Goal: Transaction & Acquisition: Book appointment/travel/reservation

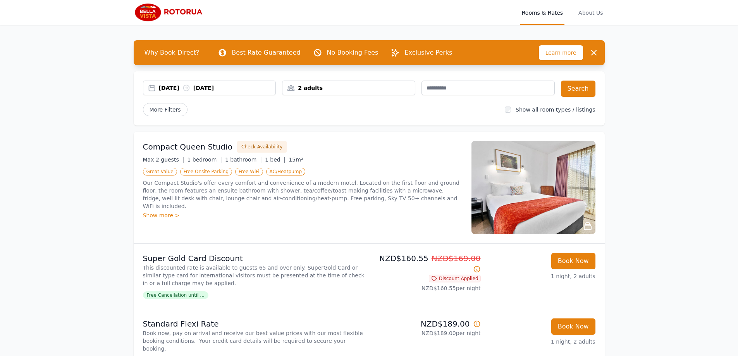
click at [217, 94] on div "[DATE] [DATE]" at bounding box center [209, 88] width 133 height 15
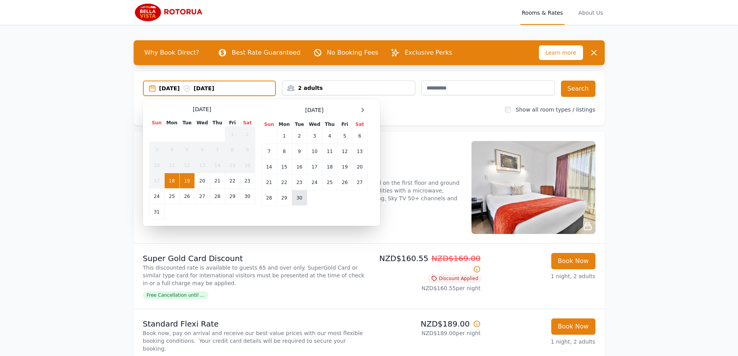
click at [295, 199] on td "30" at bounding box center [299, 198] width 15 height 16
click at [366, 108] on div at bounding box center [362, 109] width 9 height 9
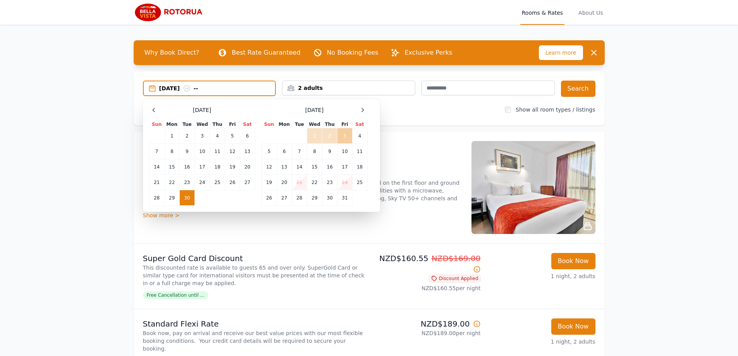
click at [339, 135] on td "3" at bounding box center [345, 136] width 15 height 16
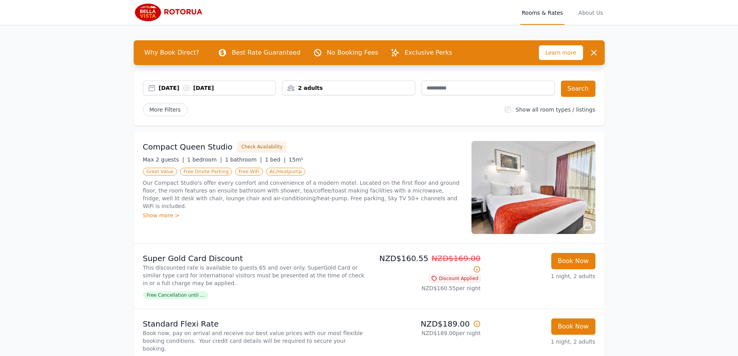
click at [332, 95] on div "2 adults" at bounding box center [348, 88] width 133 height 15
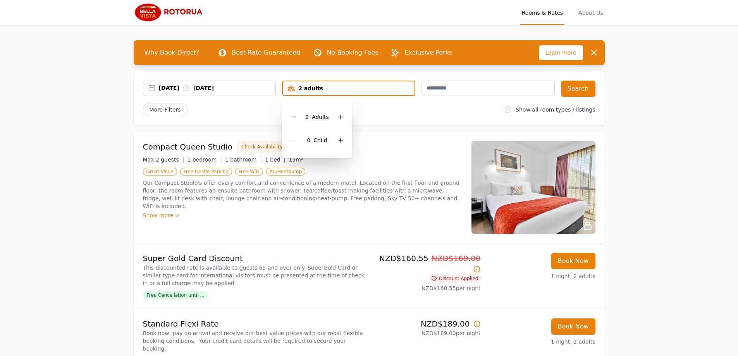
click at [291, 122] on div "2 Adult s" at bounding box center [317, 116] width 58 height 23
click at [296, 114] on icon at bounding box center [294, 117] width 6 height 6
click at [392, 120] on div "[DATE] [DATE] 1 adult 1 Adult 0 Child Search More Filters Show all room types /…" at bounding box center [369, 98] width 471 height 54
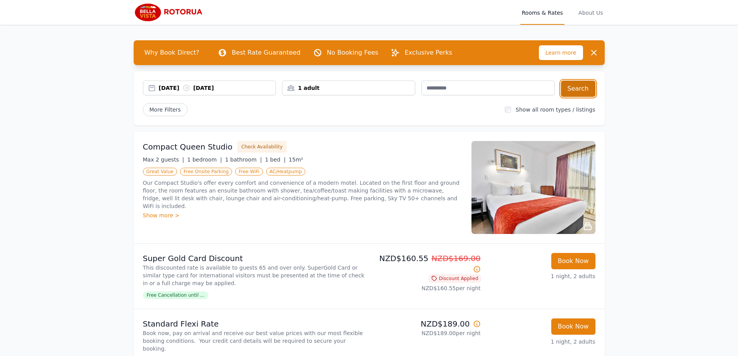
click at [572, 90] on button "Search" at bounding box center [578, 89] width 34 height 16
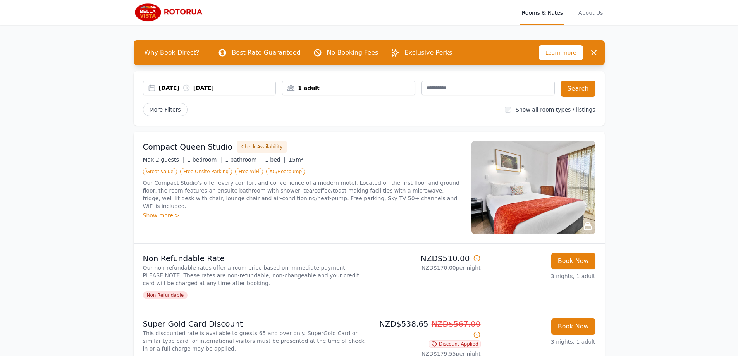
drag, startPoint x: 661, startPoint y: 224, endPoint x: 643, endPoint y: 123, distance: 102.4
